Goal: Register for event/course

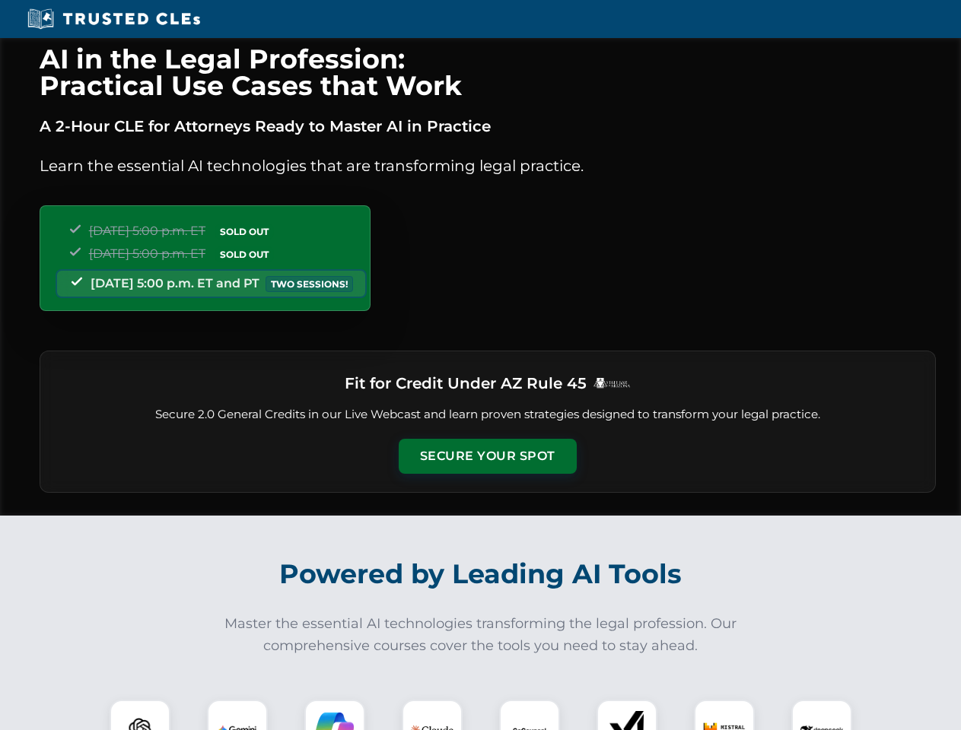
click at [487, 456] on button "Secure Your Spot" at bounding box center [488, 456] width 178 height 35
click at [140, 715] on img at bounding box center [140, 730] width 44 height 44
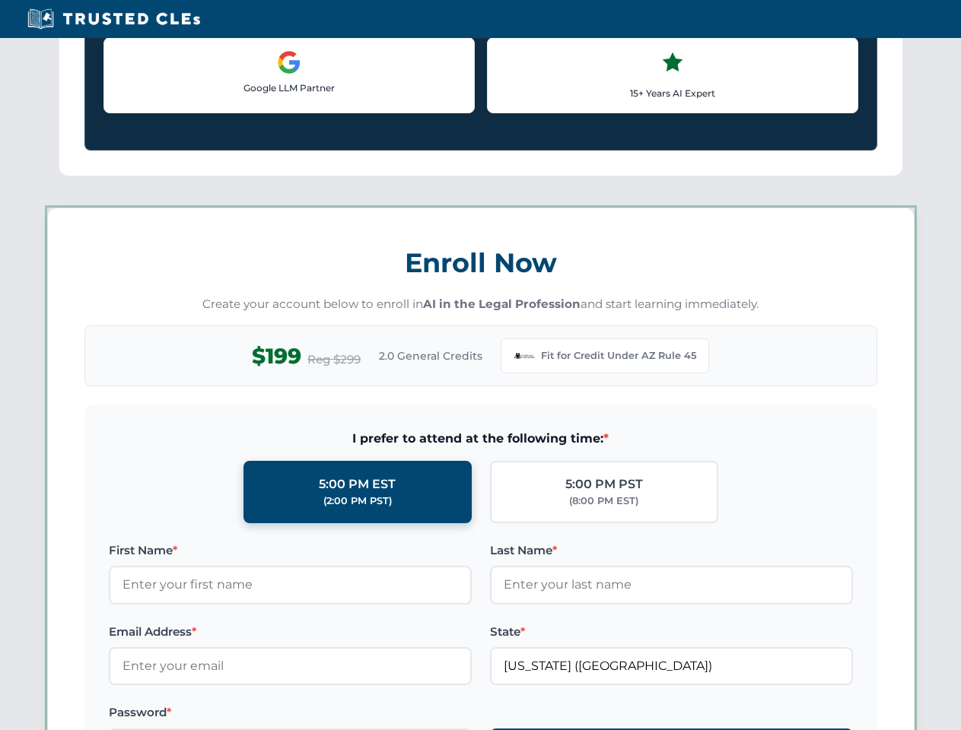
click at [335, 715] on label "Password *" at bounding box center [290, 713] width 363 height 18
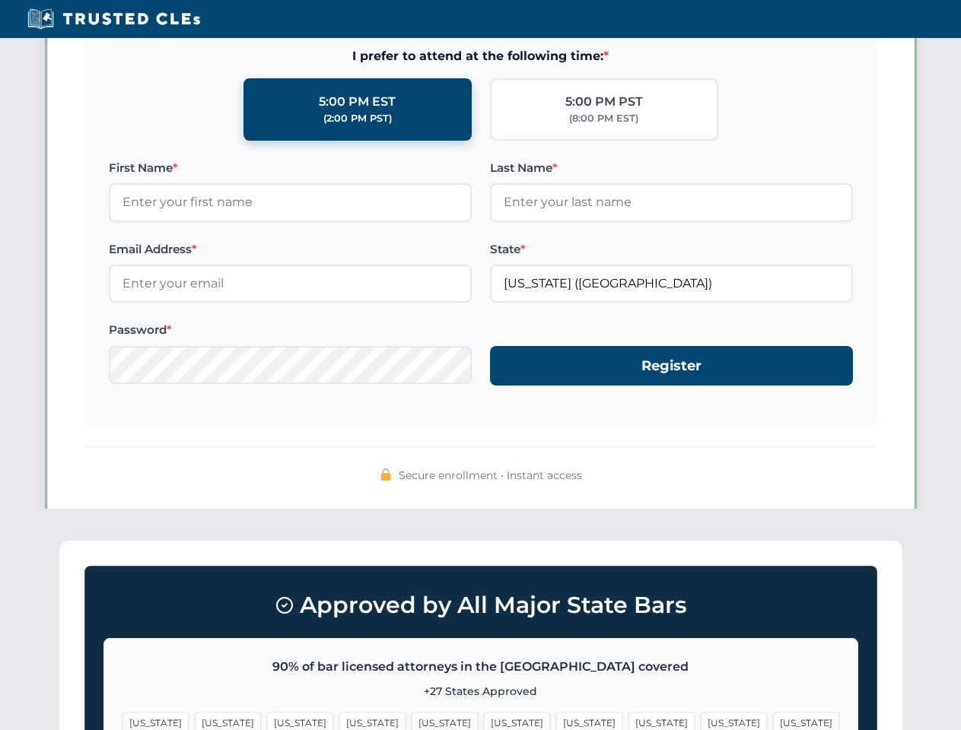
click at [701, 715] on span "[US_STATE]" at bounding box center [734, 723] width 66 height 22
